Goal: Task Accomplishment & Management: Use online tool/utility

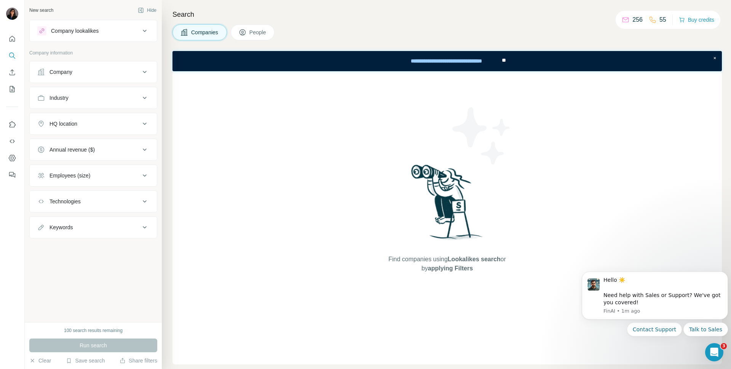
click at [83, 70] on div "Company" at bounding box center [88, 72] width 103 height 8
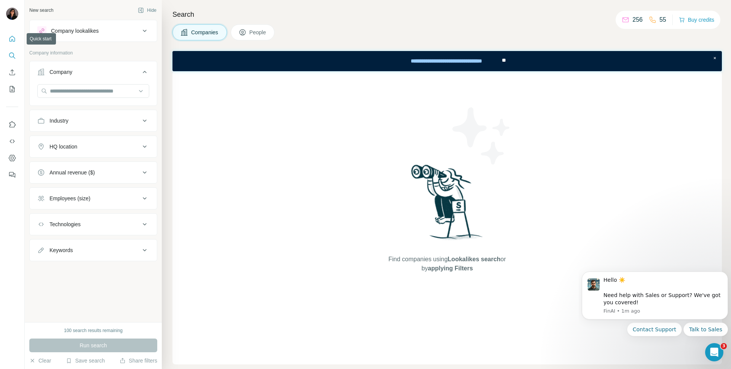
click at [10, 38] on icon "Quick start" at bounding box center [12, 39] width 8 height 8
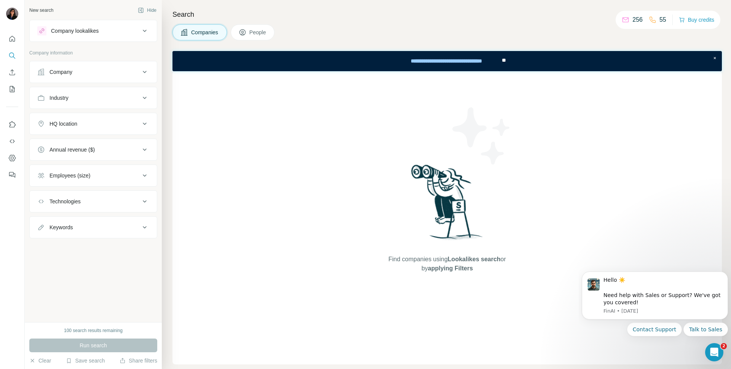
drag, startPoint x: 241, startPoint y: 105, endPoint x: 159, endPoint y: 96, distance: 82.8
click at [159, 96] on div "New search Hide Company lookalikes Company information Company Industry HQ loca…" at bounding box center [378, 184] width 707 height 369
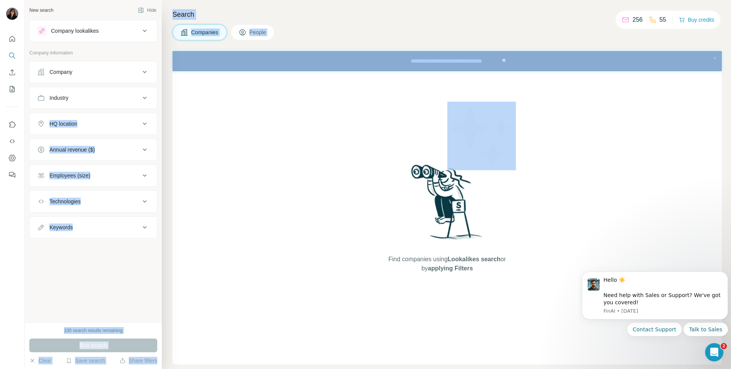
click at [312, 22] on div "Search Companies People Find companies using Lookalikes search or by applying F…" at bounding box center [446, 184] width 569 height 369
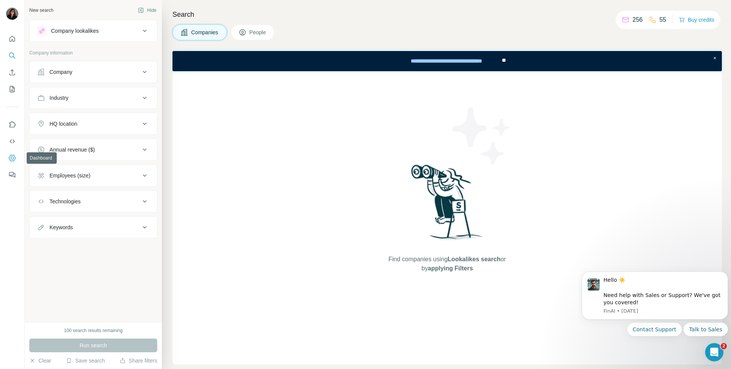
click at [13, 153] on button "Dashboard" at bounding box center [12, 158] width 12 height 14
